Goal: Information Seeking & Learning: Learn about a topic

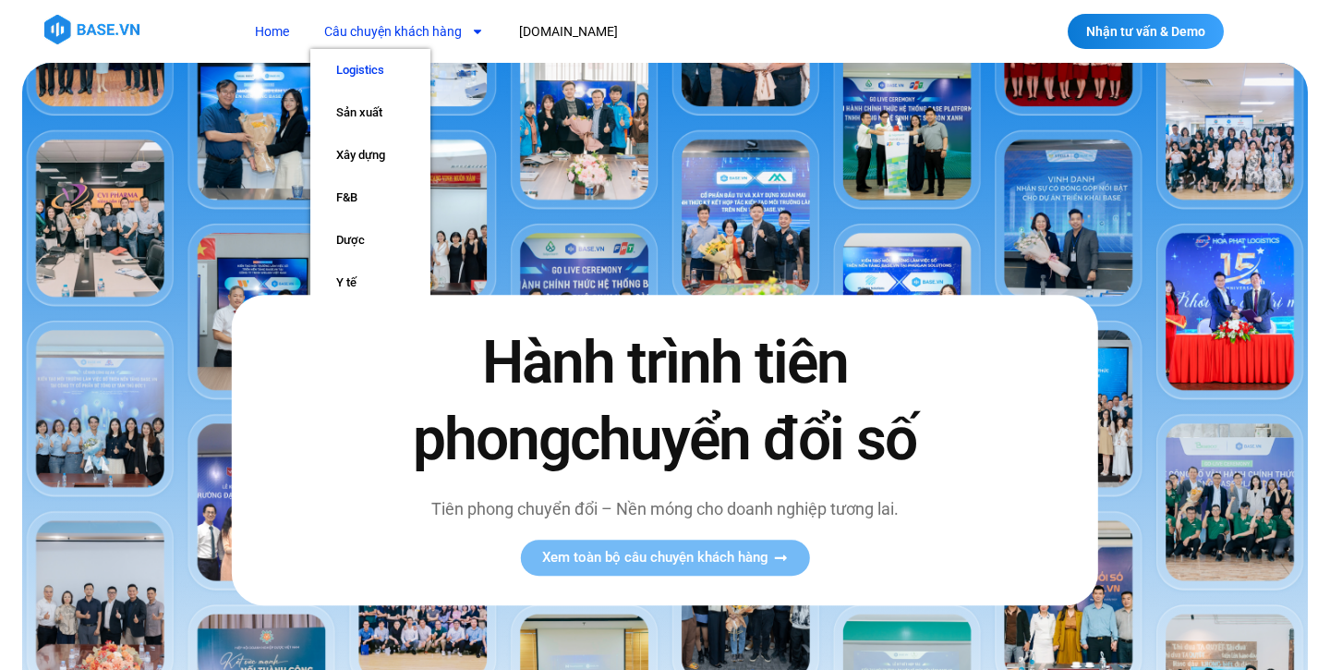
click at [387, 72] on link "Logistics" at bounding box center [370, 70] width 120 height 42
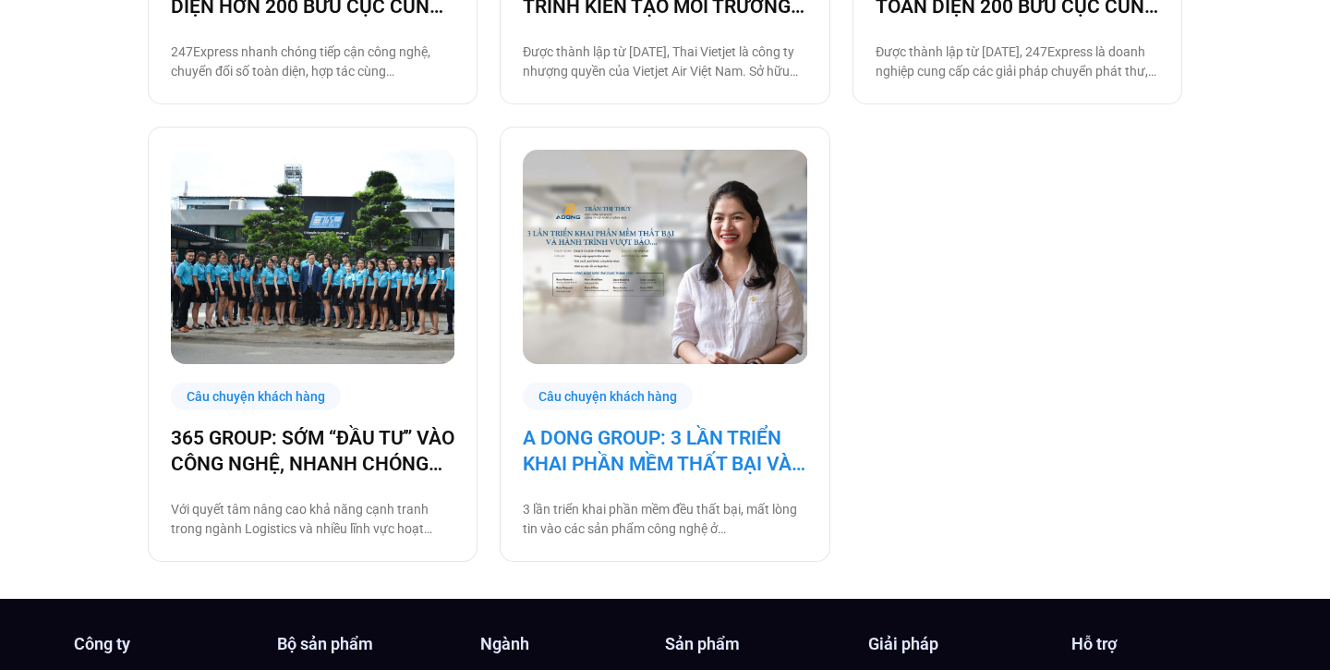
scroll to position [1309, 0]
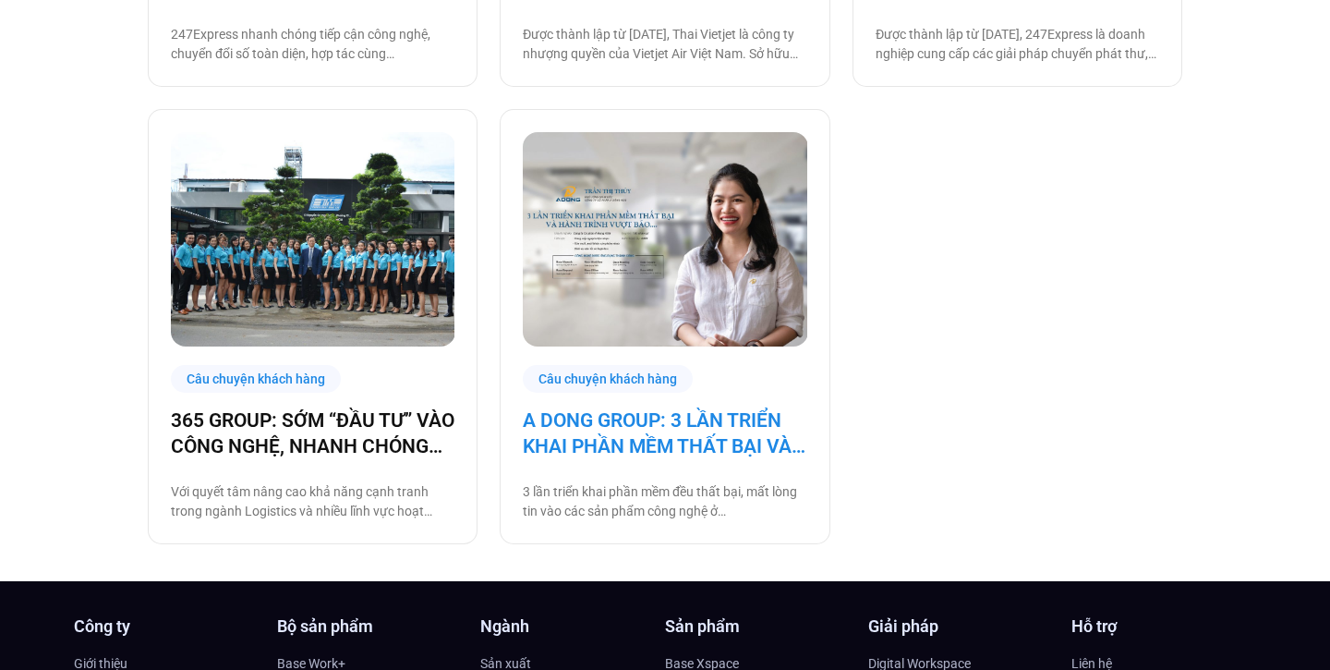
click at [684, 430] on link "A DONG GROUP: 3 LẦN TRIỂN KHAI PHẦN MỀM THẤT BẠI VÀ HÀNH TRÌNH VƯỢT BÃO" at bounding box center [665, 433] width 284 height 52
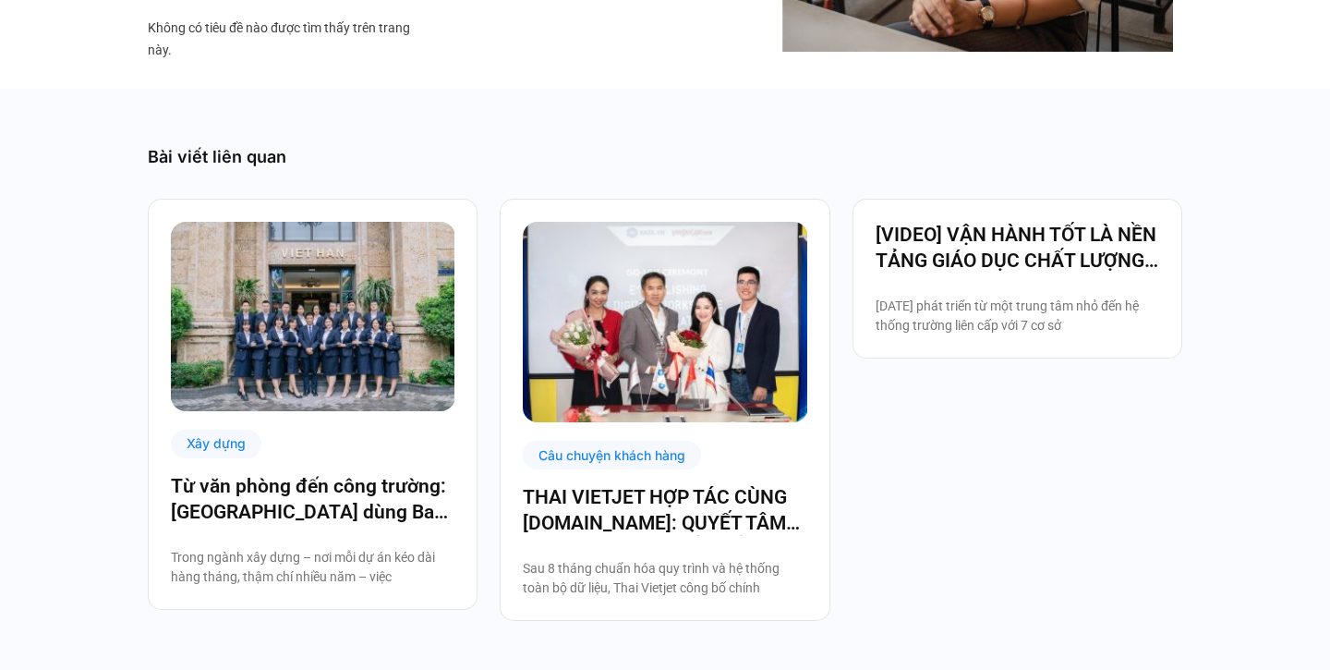
scroll to position [7706, 0]
